Goal: Information Seeking & Learning: Understand process/instructions

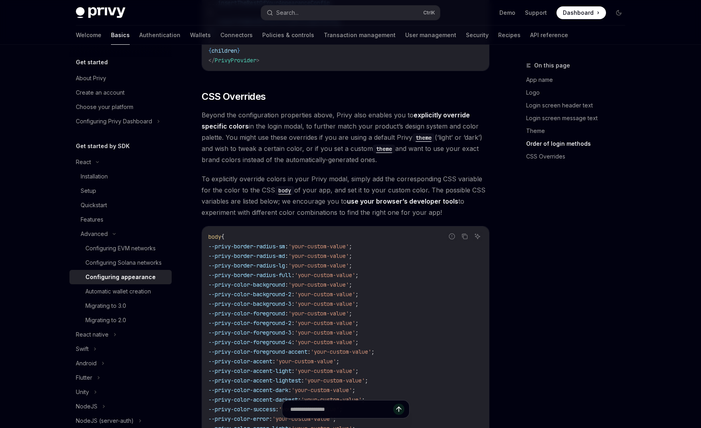
scroll to position [1916, 0]
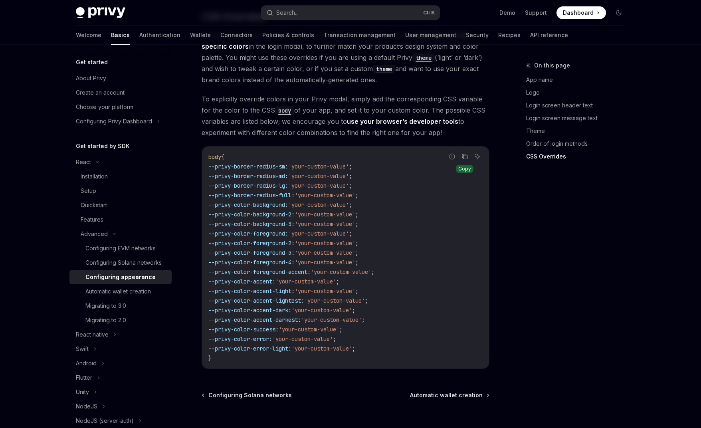
click at [467, 153] on icon "Copy the contents from the code block" at bounding box center [464, 156] width 6 height 6
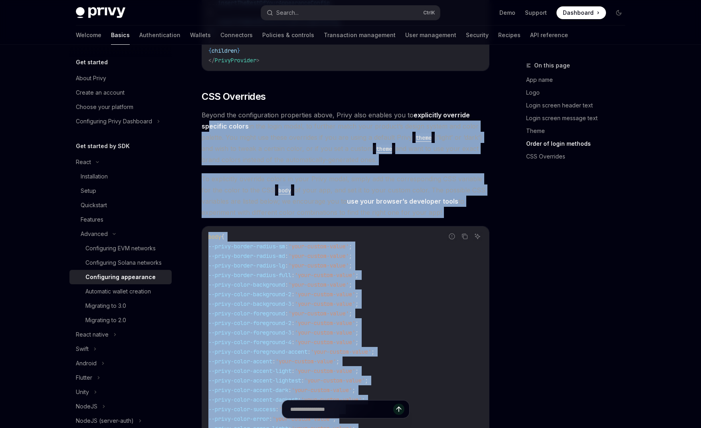
scroll to position [1796, 0]
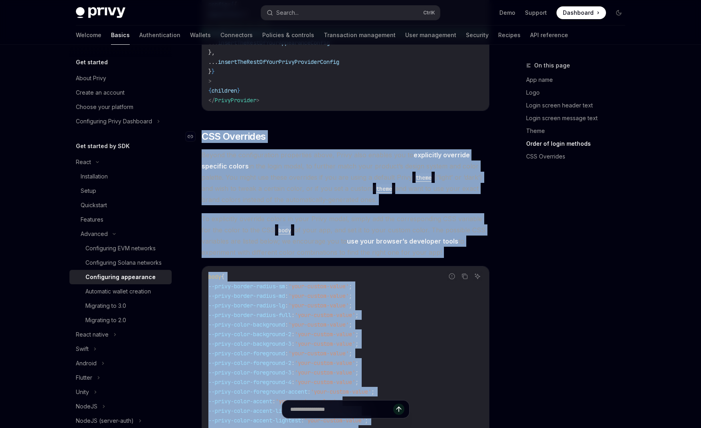
drag, startPoint x: 500, startPoint y: 383, endPoint x: 199, endPoint y: 117, distance: 402.3
copy div "​ LOR Ipsumdolo Sitame con adipiscingeli seddoeiusm tempo, Incid utla etdolor m…"
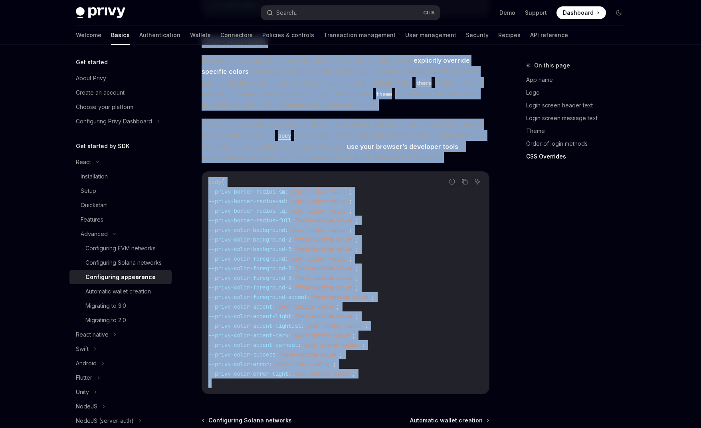
scroll to position [1955, 0]
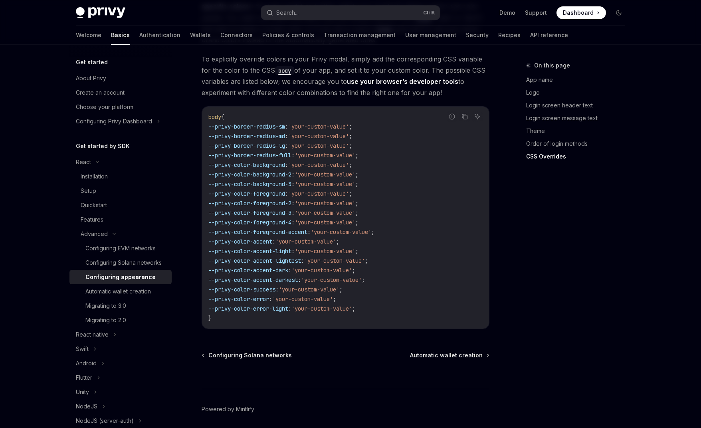
click at [534, 299] on div "On this page App name Logo Login screen header text Login screen message text T…" at bounding box center [570, 244] width 121 height 367
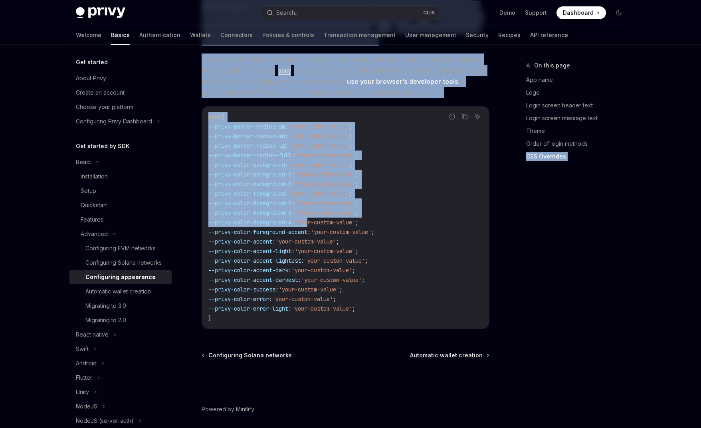
drag, startPoint x: 420, startPoint y: 235, endPoint x: 322, endPoint y: 200, distance: 104.3
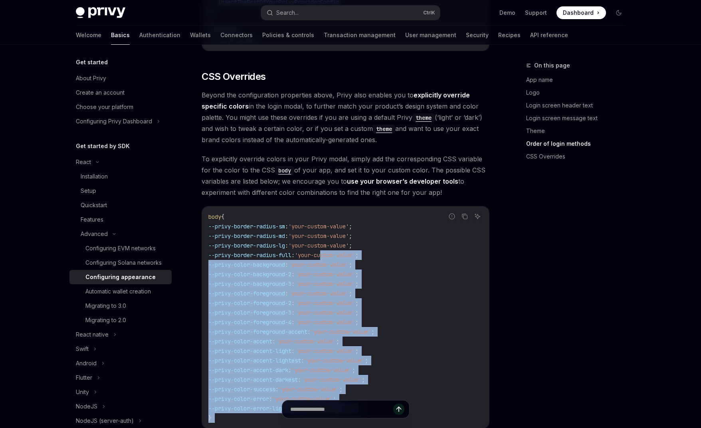
scroll to position [1756, 0]
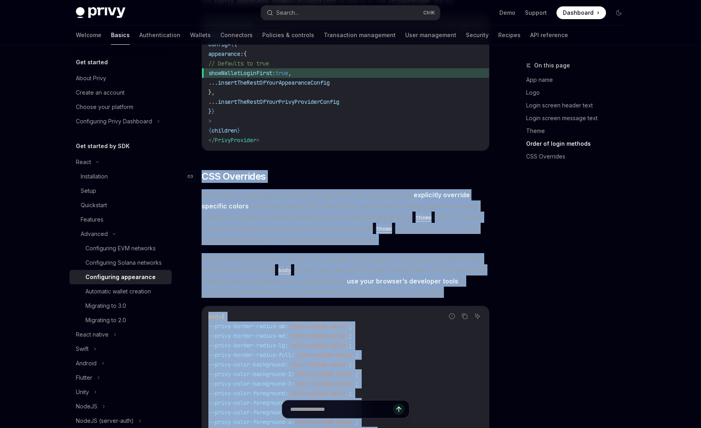
drag, startPoint x: 492, startPoint y: 307, endPoint x: 198, endPoint y: 152, distance: 332.6
copy div "​ LOR Ipsumdolo Sitame con adipiscingeli seddoeiusm tempo, Incid utla etdolor m…"
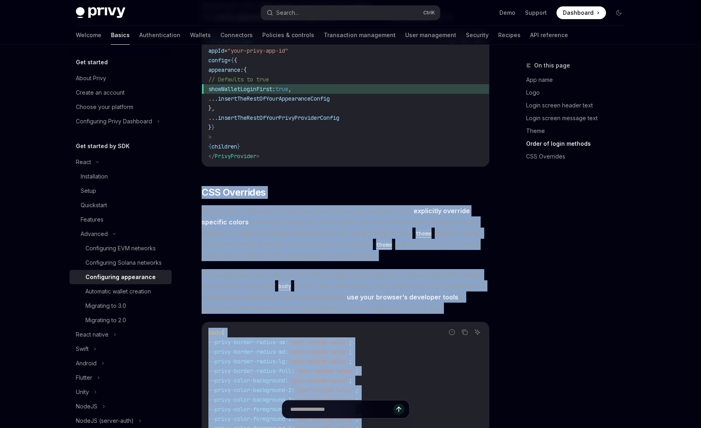
scroll to position [1676, 0]
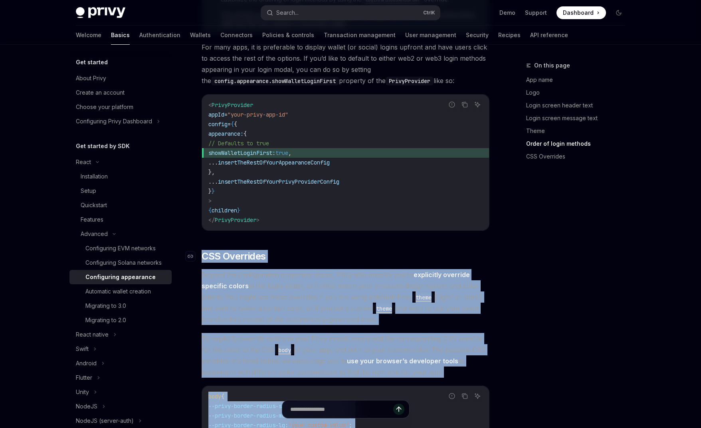
click at [341, 250] on h2 "​ CSS Overrides" at bounding box center [346, 256] width 288 height 13
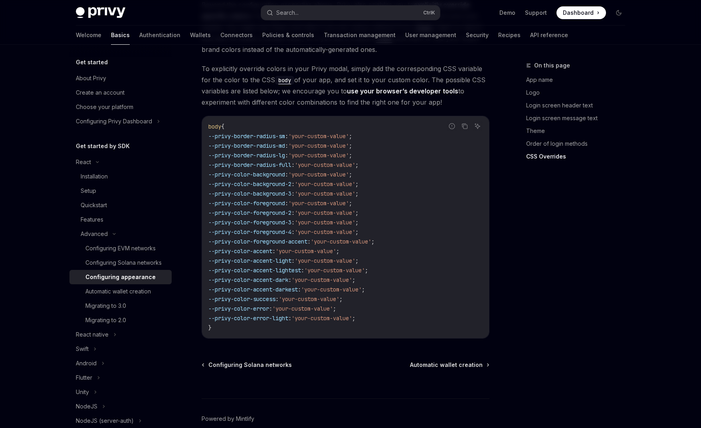
scroll to position [1955, 0]
